Goal: Transaction & Acquisition: Subscribe to service/newsletter

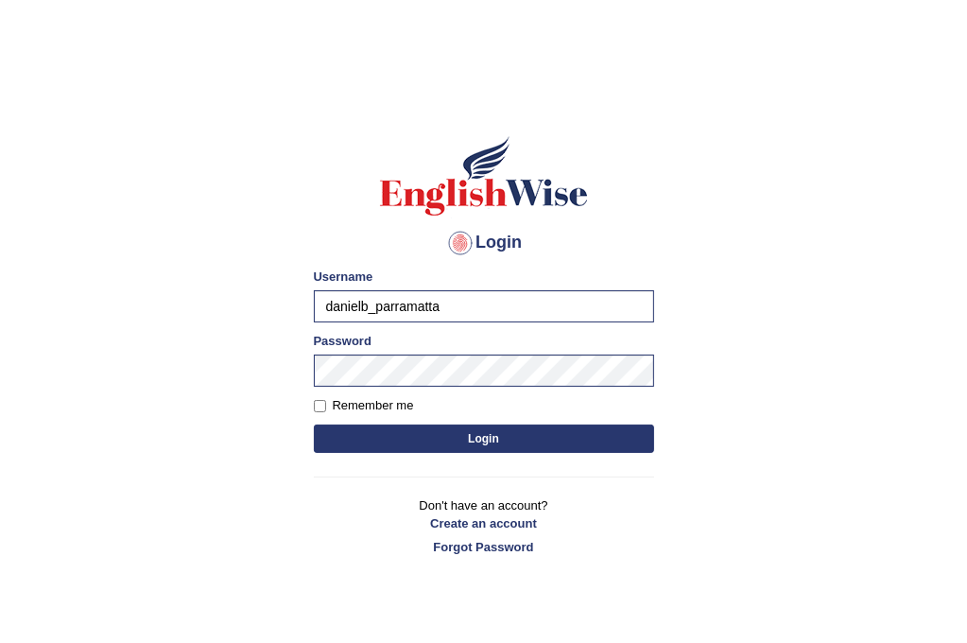
click at [512, 440] on button "Login" at bounding box center [484, 438] width 340 height 28
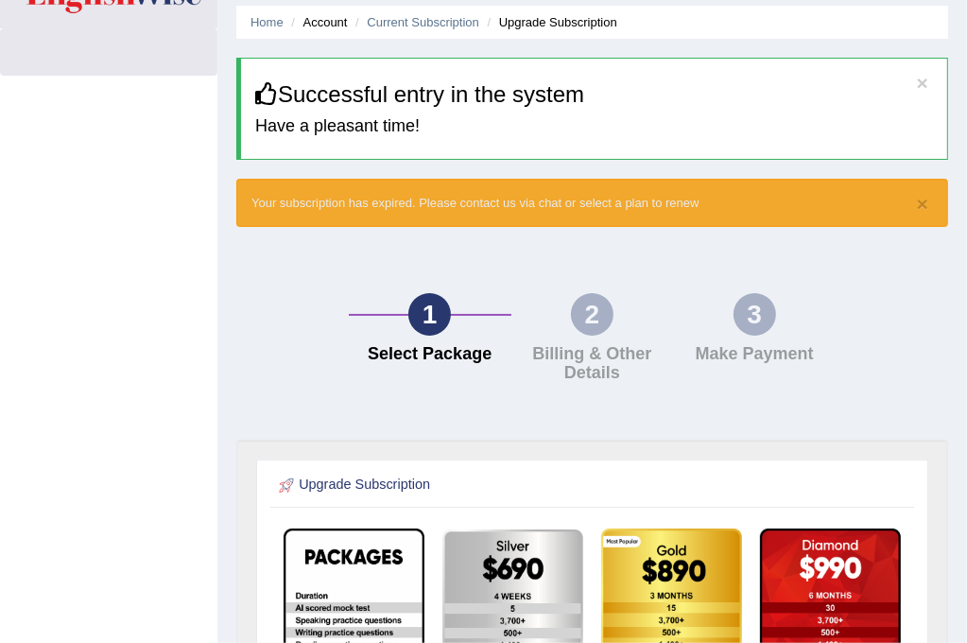
scroll to position [26, 0]
